Goal: Task Accomplishment & Management: Complete application form

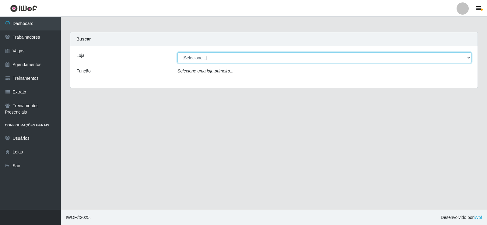
click at [223, 58] on select "[Selecione...] Necão Restaurante" at bounding box center [324, 57] width 294 height 11
select select "334"
click at [177, 52] on select "[Selecione...] Necão Restaurante" at bounding box center [324, 57] width 294 height 11
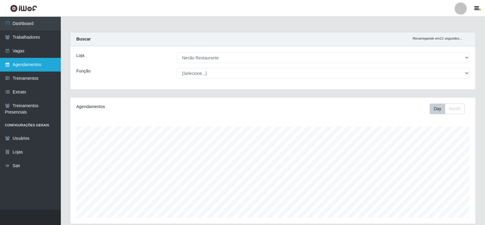
click at [32, 64] on link "Agendamentos" at bounding box center [30, 65] width 61 height 14
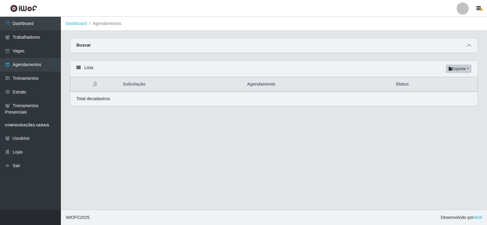
click at [467, 47] on icon at bounding box center [468, 45] width 4 height 4
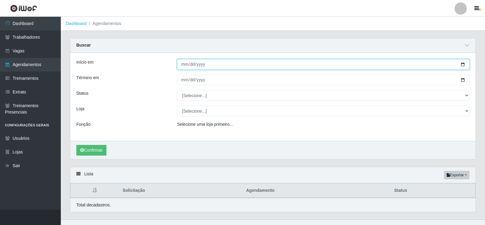
click at [463, 65] on input "Início em" at bounding box center [323, 64] width 293 height 11
type input "[DATE]"
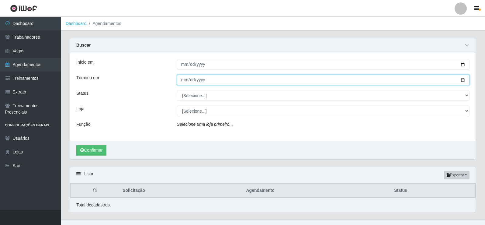
click at [463, 79] on input "Término em" at bounding box center [323, 80] width 293 height 11
type input "[DATE]"
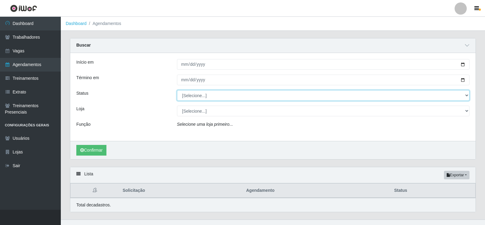
click at [218, 100] on select "[Selecione...] AGENDADO AGUARDANDO LIBERAR EM ANDAMENTO EM REVISÃO FINALIZADO C…" at bounding box center [323, 95] width 293 height 11
select select "AGENDADO"
click at [177, 90] on select "[Selecione...] AGENDADO AGUARDANDO LIBERAR EM ANDAMENTO EM REVISÃO FINALIZADO C…" at bounding box center [323, 95] width 293 height 11
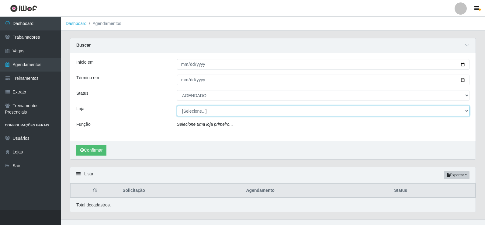
click at [207, 113] on select "[Selecione...] Necão Restaurante" at bounding box center [323, 111] width 293 height 11
select select "334"
click at [177, 106] on select "[Selecione...] Necão Restaurante" at bounding box center [323, 111] width 293 height 11
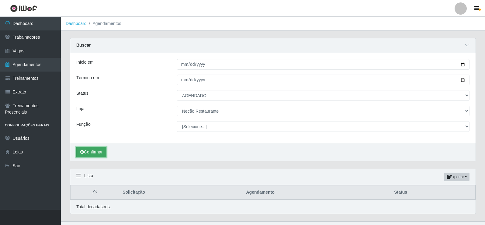
click at [91, 152] on button "Confirmar" at bounding box center [91, 152] width 30 height 11
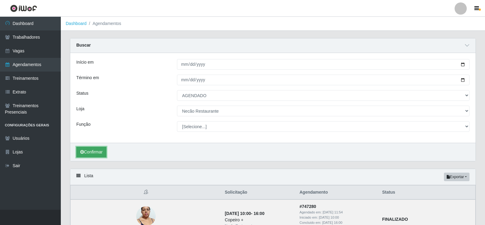
click at [102, 150] on button "Confirmar" at bounding box center [91, 152] width 30 height 11
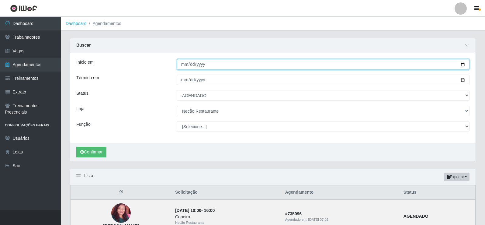
click at [463, 65] on input "[DATE]" at bounding box center [323, 64] width 293 height 11
type input "[DATE]"
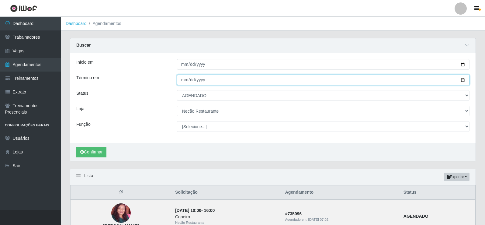
click at [462, 80] on input "[DATE]" at bounding box center [323, 80] width 293 height 11
type input "[DATE]"
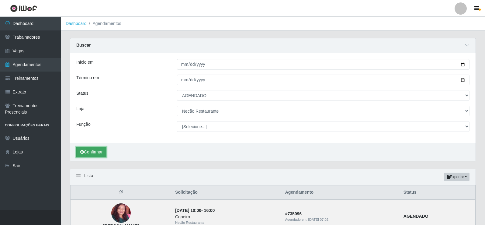
click at [104, 151] on button "Confirmar" at bounding box center [91, 152] width 30 height 11
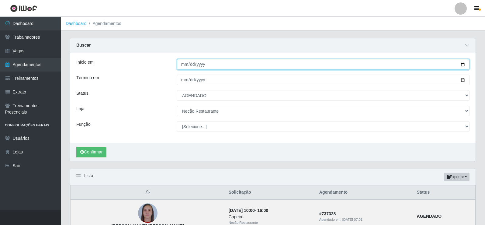
click at [463, 63] on input "[DATE]" at bounding box center [323, 64] width 293 height 11
type input "[DATE]"
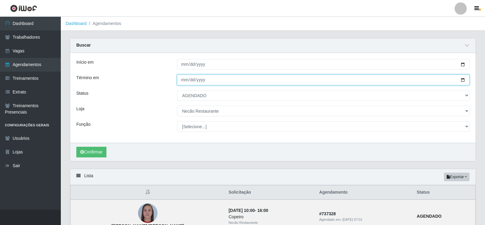
click at [463, 80] on input "[DATE]" at bounding box center [323, 80] width 293 height 11
type input "[DATE]"
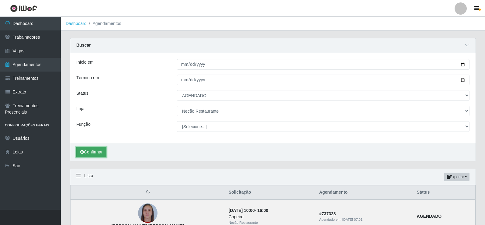
click at [100, 153] on button "Confirmar" at bounding box center [91, 152] width 30 height 11
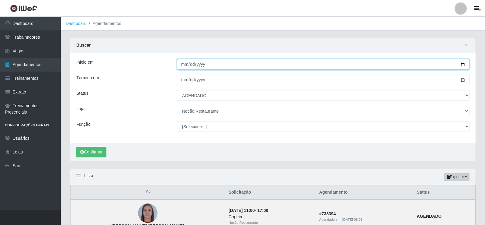
click at [465, 65] on input "[DATE]" at bounding box center [323, 64] width 293 height 11
type input "[DATE]"
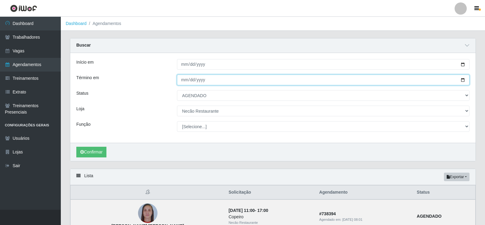
click at [462, 80] on input "[DATE]" at bounding box center [323, 80] width 293 height 11
type input "[DATE]"
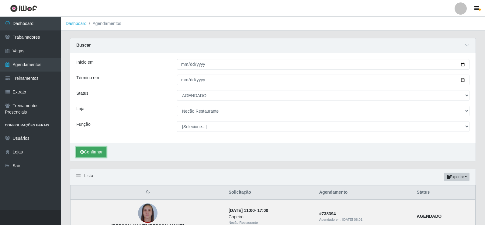
click at [98, 150] on button "Confirmar" at bounding box center [91, 152] width 30 height 11
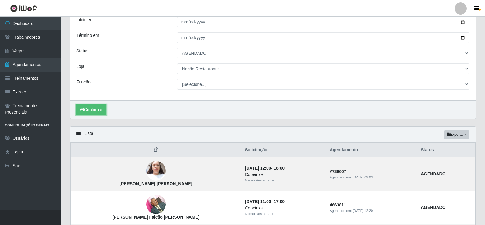
scroll to position [12, 0]
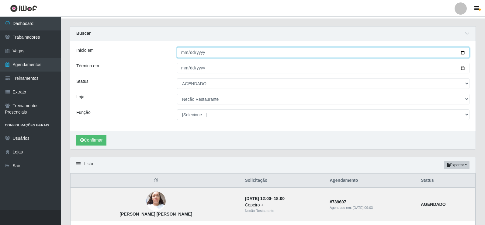
click at [463, 52] on input "[DATE]" at bounding box center [323, 52] width 293 height 11
type input "[DATE]"
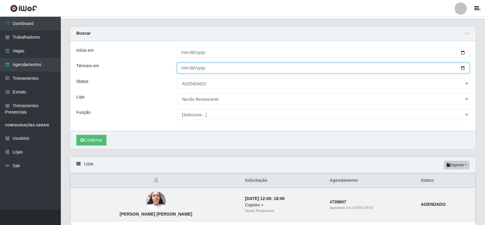
click at [461, 68] on input "[DATE]" at bounding box center [323, 68] width 293 height 11
type input "[DATE]"
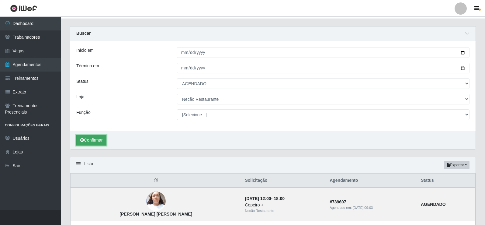
click at [87, 140] on button "Confirmar" at bounding box center [91, 140] width 30 height 11
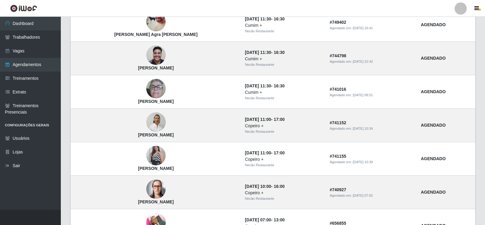
scroll to position [255, 0]
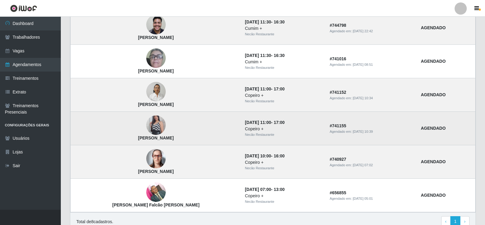
click at [146, 124] on img at bounding box center [155, 125] width 19 height 35
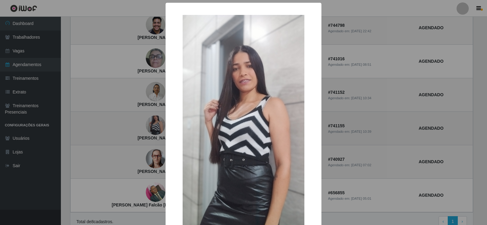
click at [139, 124] on div "× [PERSON_NAME] OK Cancel" at bounding box center [243, 112] width 487 height 225
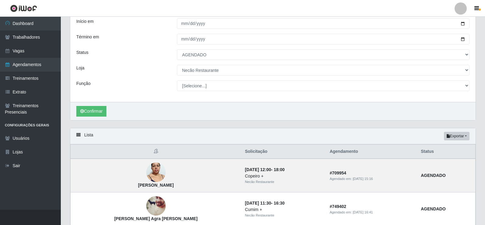
scroll to position [10, 0]
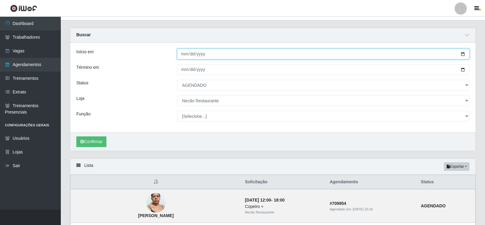
click at [463, 55] on input "[DATE]" at bounding box center [323, 54] width 293 height 11
type input "[DATE]"
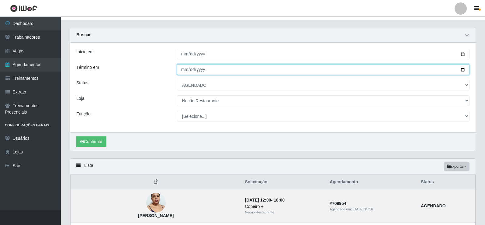
click at [463, 70] on input "[DATE]" at bounding box center [323, 69] width 293 height 11
type input "[DATE]"
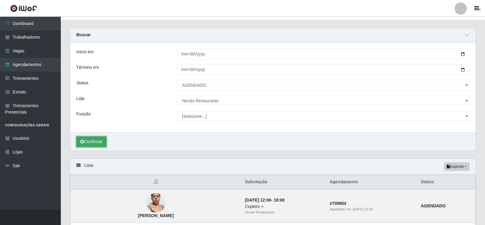
click at [97, 143] on button "Confirmar" at bounding box center [91, 141] width 30 height 11
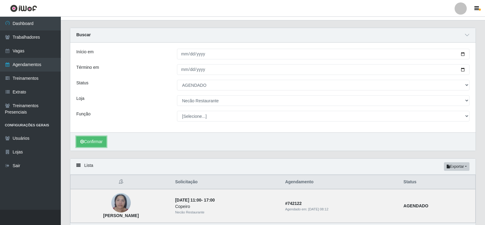
scroll to position [50, 0]
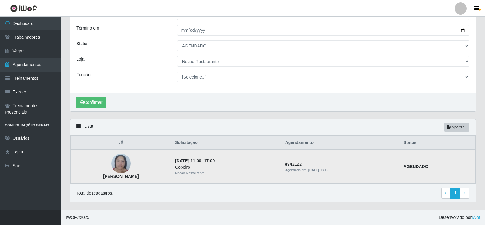
click at [124, 165] on img at bounding box center [120, 164] width 19 height 26
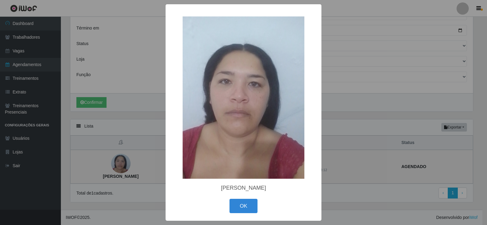
click at [124, 165] on div "× [PERSON_NAME] OK Cancel" at bounding box center [243, 112] width 487 height 225
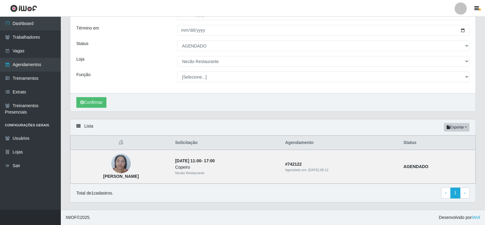
scroll to position [0, 0]
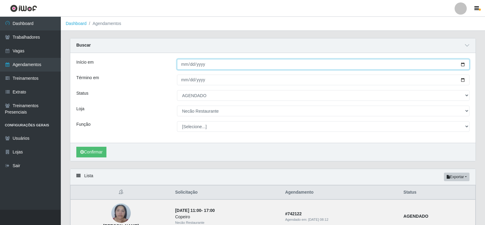
click at [462, 65] on input "[DATE]" at bounding box center [323, 64] width 293 height 11
type input "[DATE]"
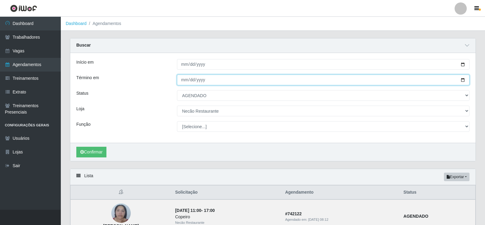
click at [464, 82] on input "[DATE]" at bounding box center [323, 80] width 293 height 11
type input "[DATE]"
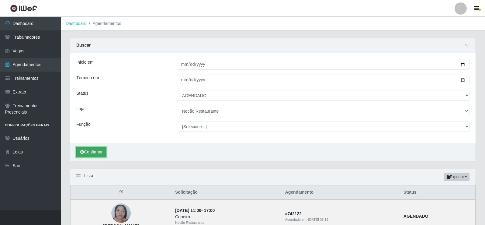
click at [101, 151] on button "Confirmar" at bounding box center [91, 152] width 30 height 11
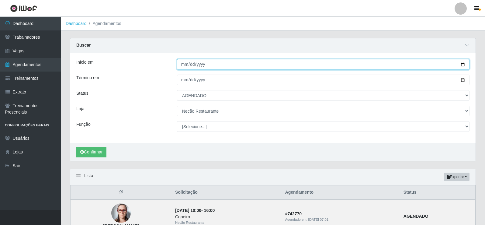
click at [462, 65] on input "[DATE]" at bounding box center [323, 64] width 293 height 11
type input "[DATE]"
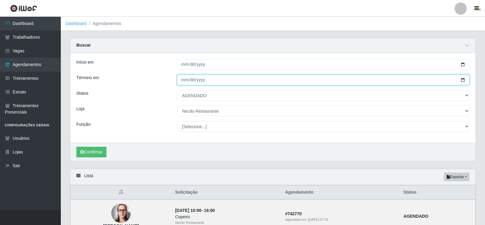
click at [465, 81] on input "[DATE]" at bounding box center [323, 80] width 293 height 11
type input "[DATE]"
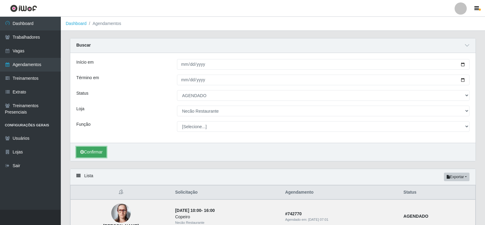
click at [92, 151] on button "Confirmar" at bounding box center [91, 152] width 30 height 11
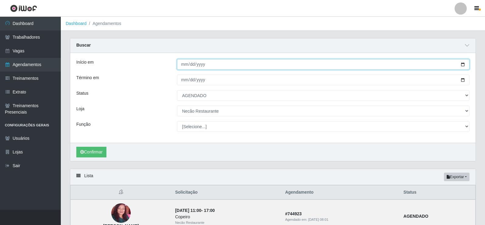
click at [461, 65] on input "[DATE]" at bounding box center [323, 64] width 293 height 11
type input "[DATE]"
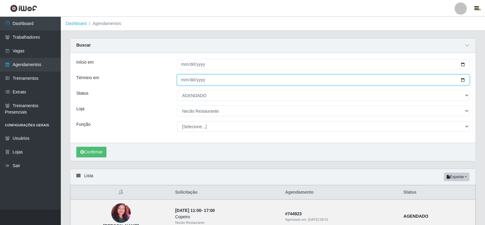
click at [463, 81] on input "[DATE]" at bounding box center [323, 80] width 293 height 11
type input "[DATE]"
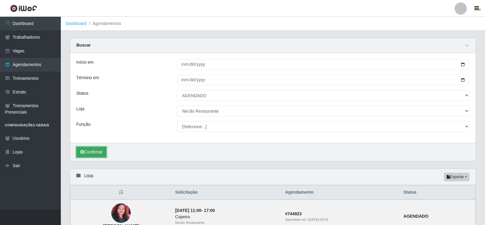
click at [95, 150] on button "Confirmar" at bounding box center [91, 152] width 30 height 11
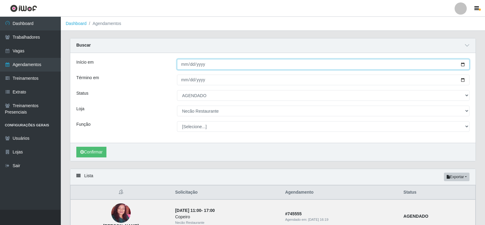
click at [463, 64] on input "[DATE]" at bounding box center [323, 64] width 293 height 11
type input "[DATE]"
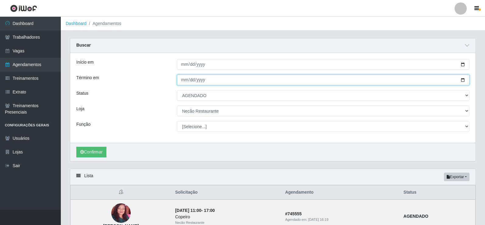
click at [462, 80] on input "[DATE]" at bounding box center [323, 80] width 293 height 11
type input "[DATE]"
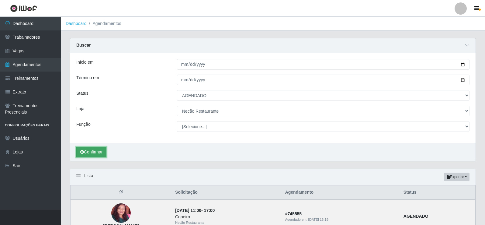
click at [88, 152] on button "Confirmar" at bounding box center [91, 152] width 30 height 11
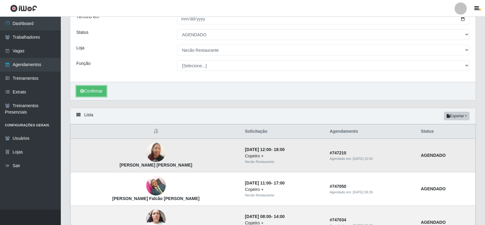
scroll to position [117, 0]
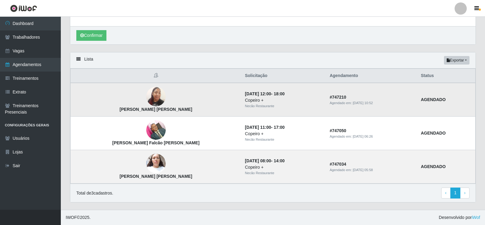
click at [146, 101] on img at bounding box center [155, 97] width 19 height 26
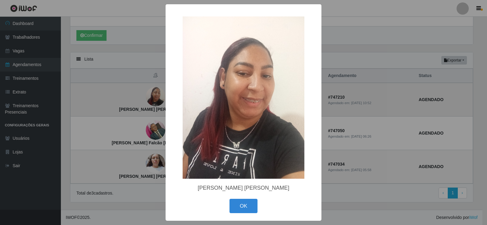
click at [138, 101] on div "× [PERSON_NAME] [PERSON_NAME] OK Cancel" at bounding box center [243, 112] width 487 height 225
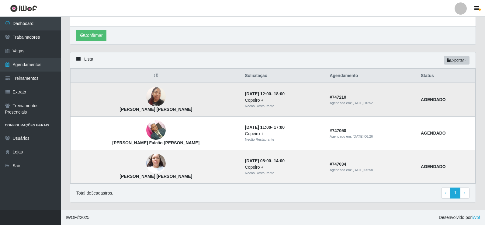
scroll to position [26, 0]
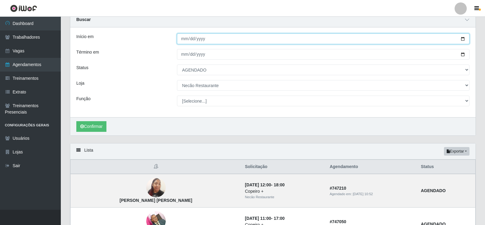
click at [461, 40] on input "[DATE]" at bounding box center [323, 38] width 293 height 11
type input "[DATE]"
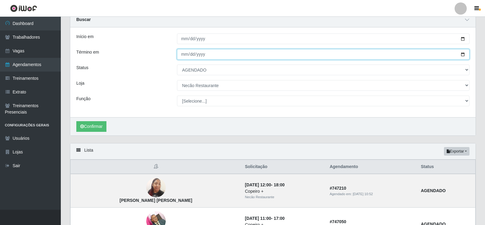
click at [462, 55] on input "[DATE]" at bounding box center [323, 54] width 293 height 11
type input "[DATE]"
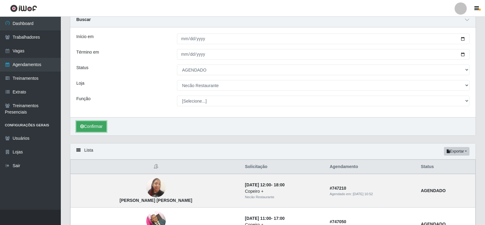
click at [95, 126] on button "Confirmar" at bounding box center [91, 126] width 30 height 11
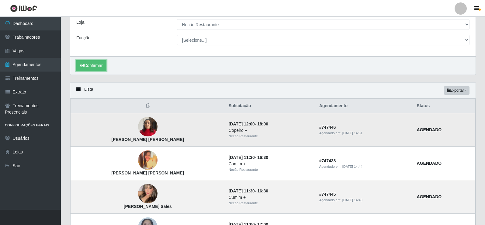
scroll to position [117, 0]
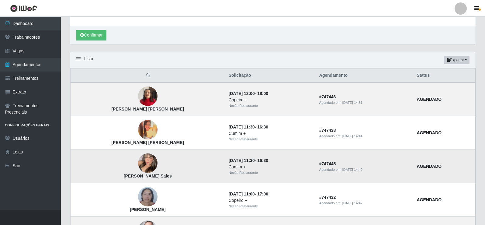
click at [138, 160] on img at bounding box center [147, 163] width 19 height 27
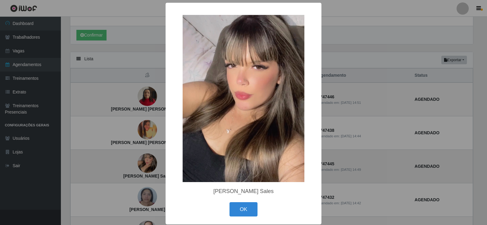
click at [133, 160] on div "× [PERSON_NAME] Sales OK Cancel" at bounding box center [243, 112] width 487 height 225
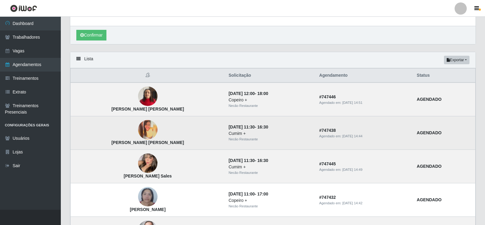
click at [138, 137] on img at bounding box center [147, 129] width 19 height 19
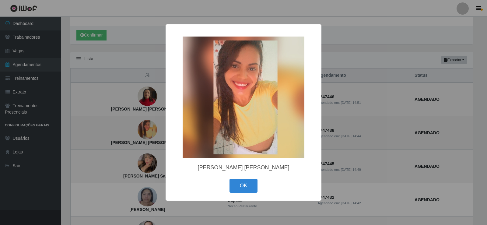
click at [131, 137] on div "× [PERSON_NAME] [PERSON_NAME] OK Cancel" at bounding box center [243, 112] width 487 height 225
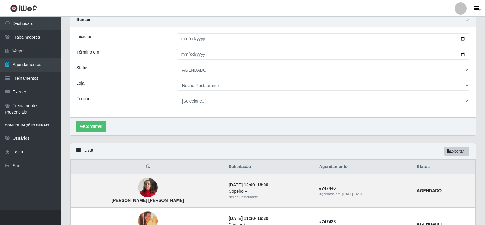
scroll to position [0, 0]
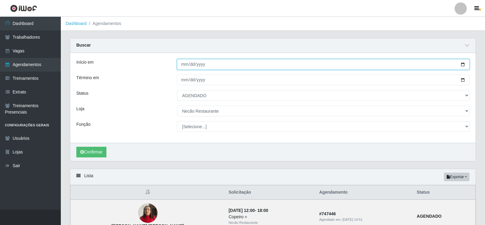
click at [464, 65] on input "[DATE]" at bounding box center [323, 64] width 293 height 11
type input "[DATE]"
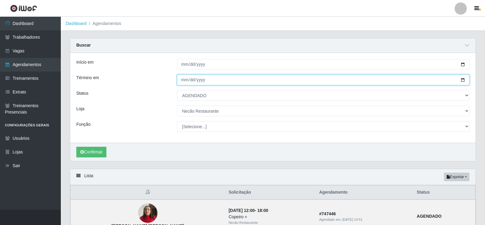
click at [464, 79] on input "[DATE]" at bounding box center [323, 80] width 293 height 11
type input "[DATE]"
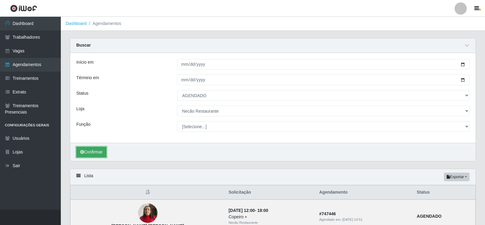
click at [94, 151] on button "Confirmar" at bounding box center [91, 152] width 30 height 11
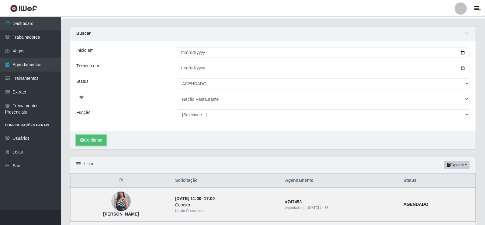
scroll to position [50, 0]
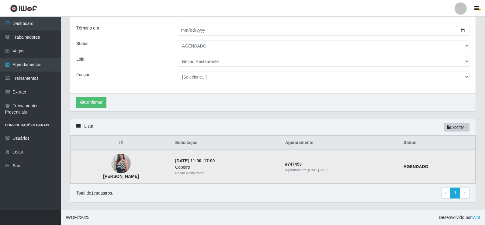
click at [125, 163] on img at bounding box center [120, 163] width 19 height 35
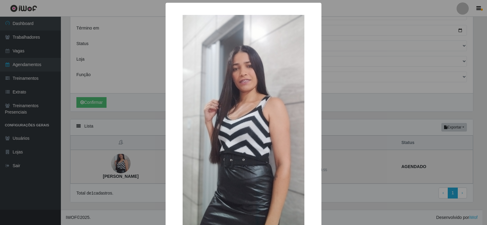
click at [125, 163] on div "× [PERSON_NAME] OK Cancel" at bounding box center [243, 112] width 487 height 225
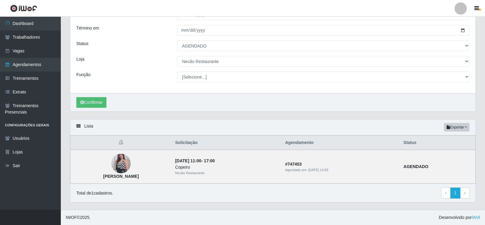
scroll to position [0, 0]
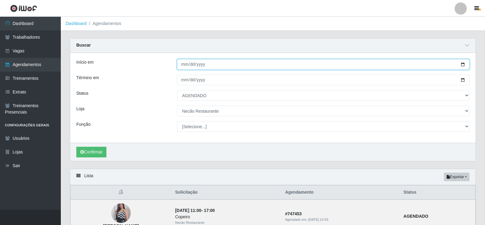
click at [462, 63] on input "[DATE]" at bounding box center [323, 64] width 293 height 11
type input "[DATE]"
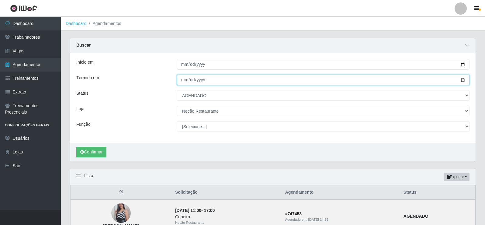
click at [463, 80] on input "[DATE]" at bounding box center [323, 80] width 293 height 11
type input "[DATE]"
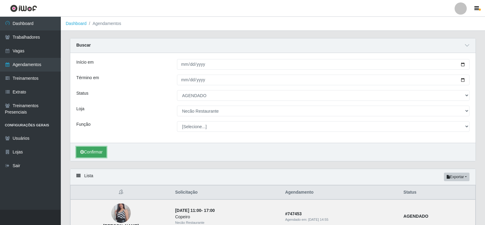
click at [95, 152] on button "Confirmar" at bounding box center [91, 152] width 30 height 11
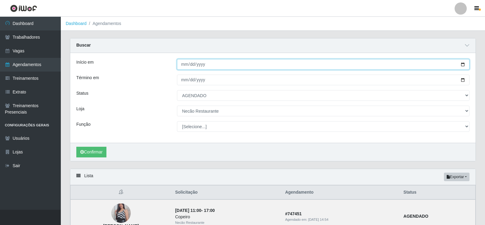
click at [462, 65] on input "[DATE]" at bounding box center [323, 64] width 293 height 11
type input "[DATE]"
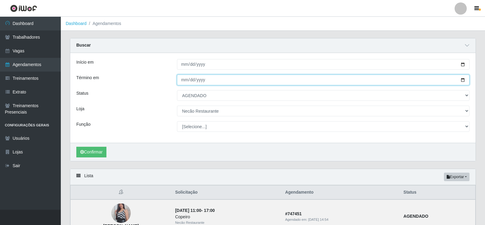
click at [462, 80] on input "[DATE]" at bounding box center [323, 80] width 293 height 11
type input "[DATE]"
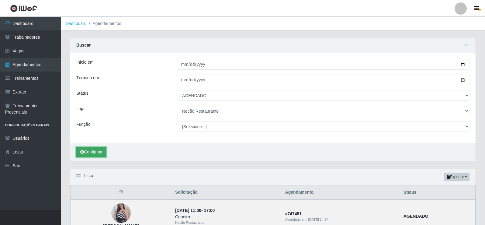
click at [92, 154] on button "Confirmar" at bounding box center [91, 152] width 30 height 11
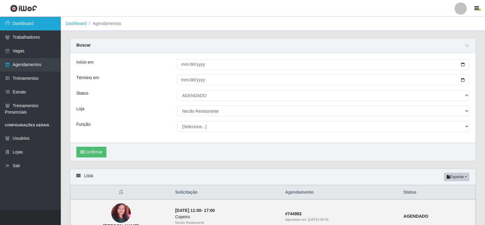
click at [19, 21] on link "Dashboard" at bounding box center [30, 24] width 61 height 14
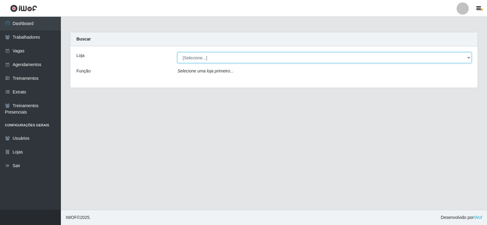
click at [469, 57] on select "[Selecione...] Necão Restaurante" at bounding box center [324, 57] width 294 height 11
select select "334"
click at [177, 52] on select "[Selecione...] Necão Restaurante" at bounding box center [324, 57] width 294 height 11
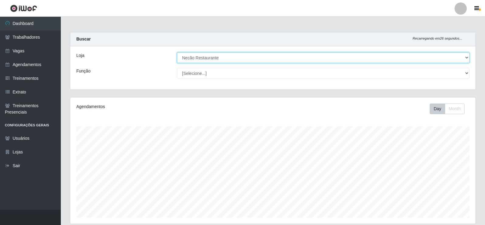
scroll to position [98, 0]
